Goal: Task Accomplishment & Management: Manage account settings

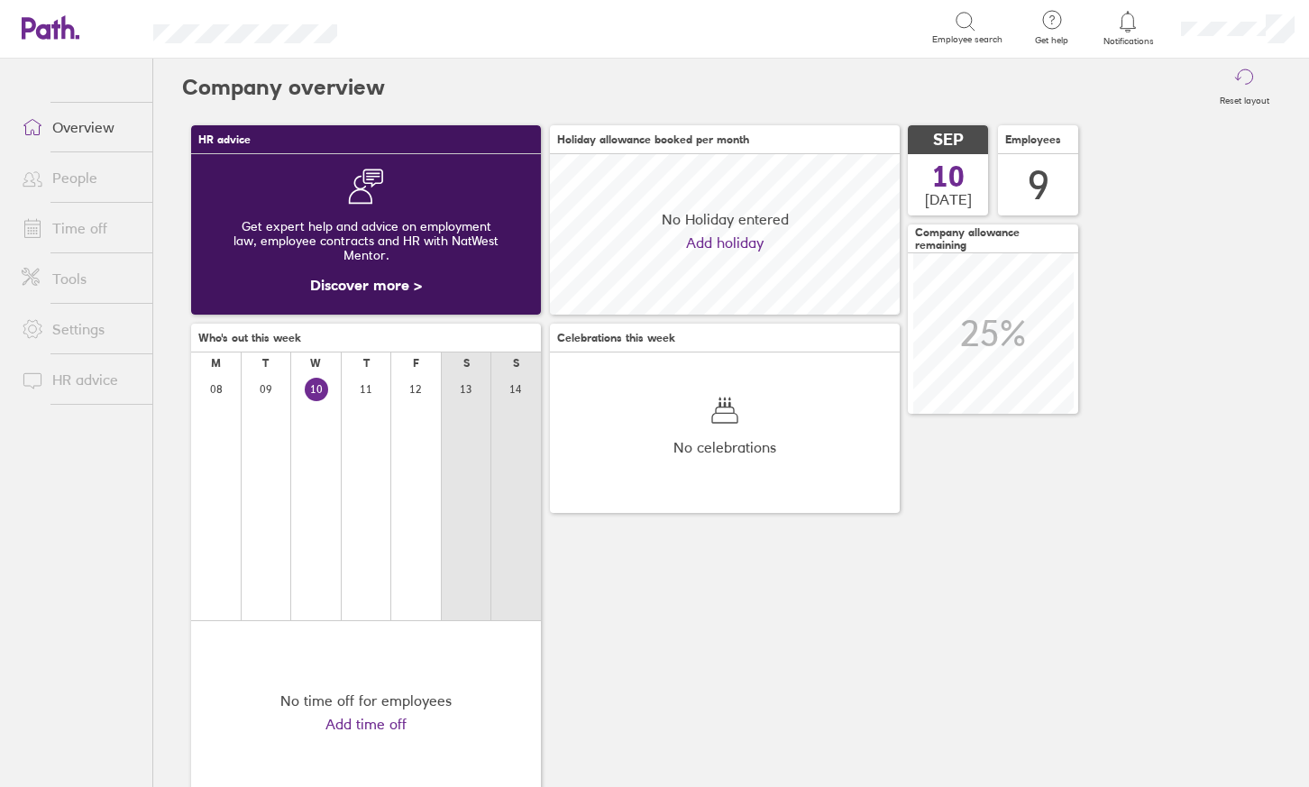
scroll to position [160, 350]
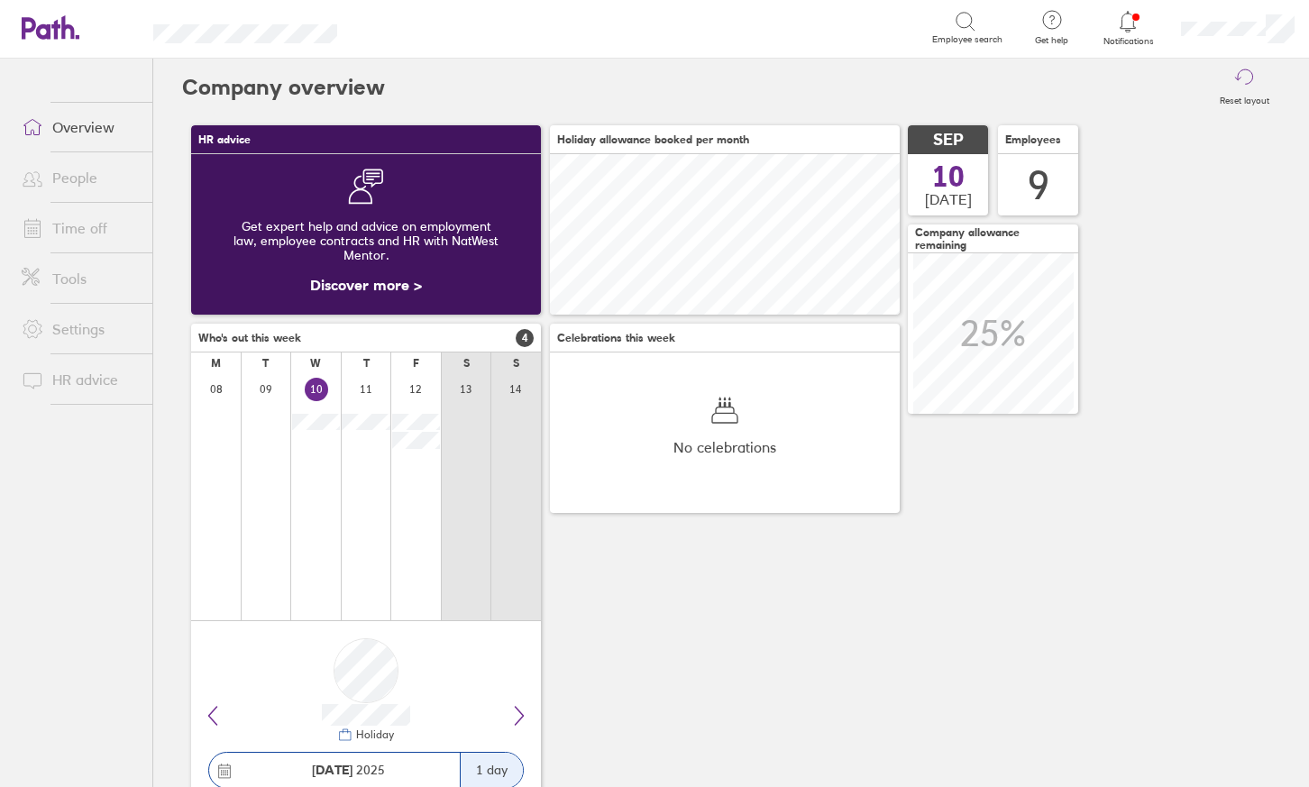
click at [86, 220] on link "Time off" at bounding box center [79, 228] width 145 height 36
